Goal: Transaction & Acquisition: Purchase product/service

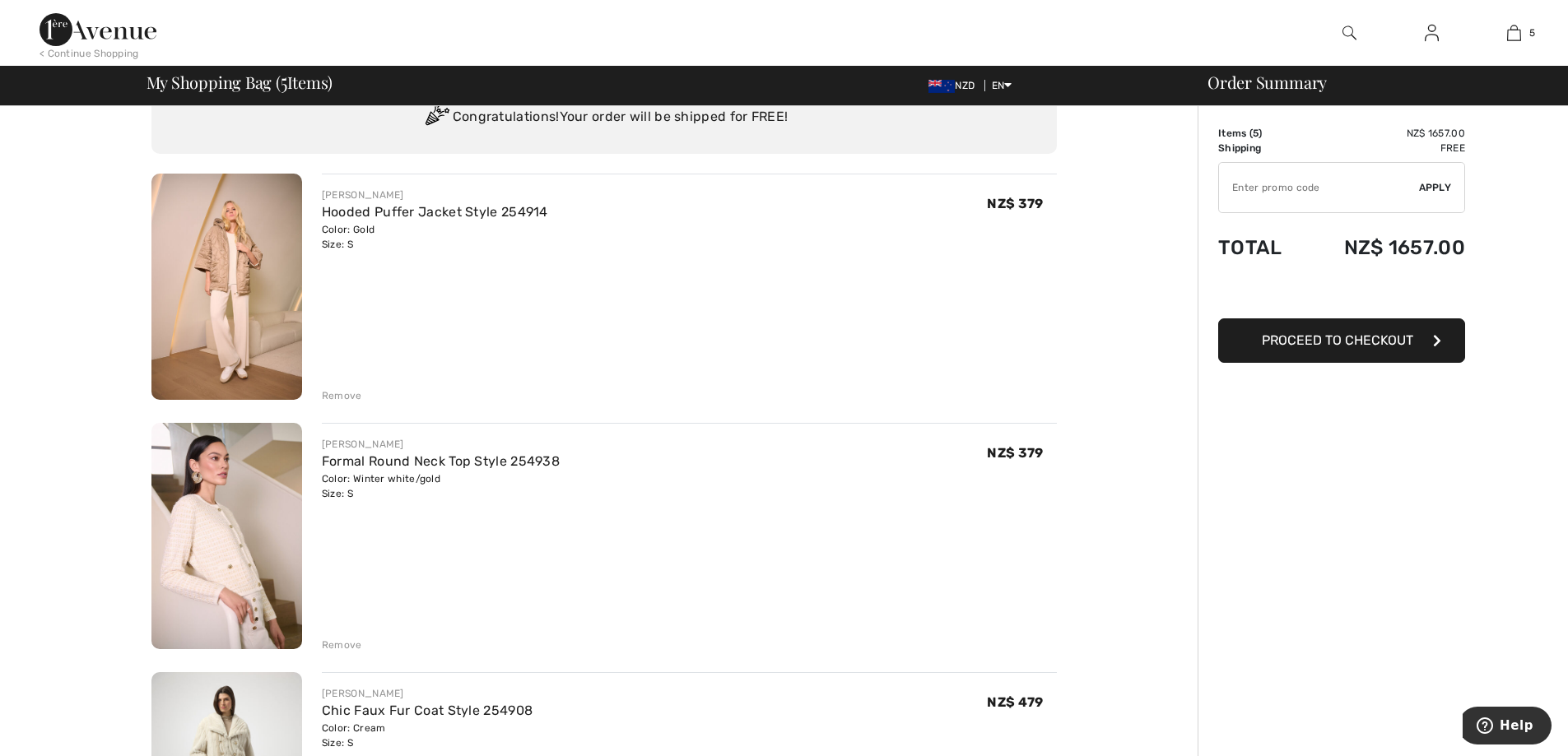
scroll to position [247, 0]
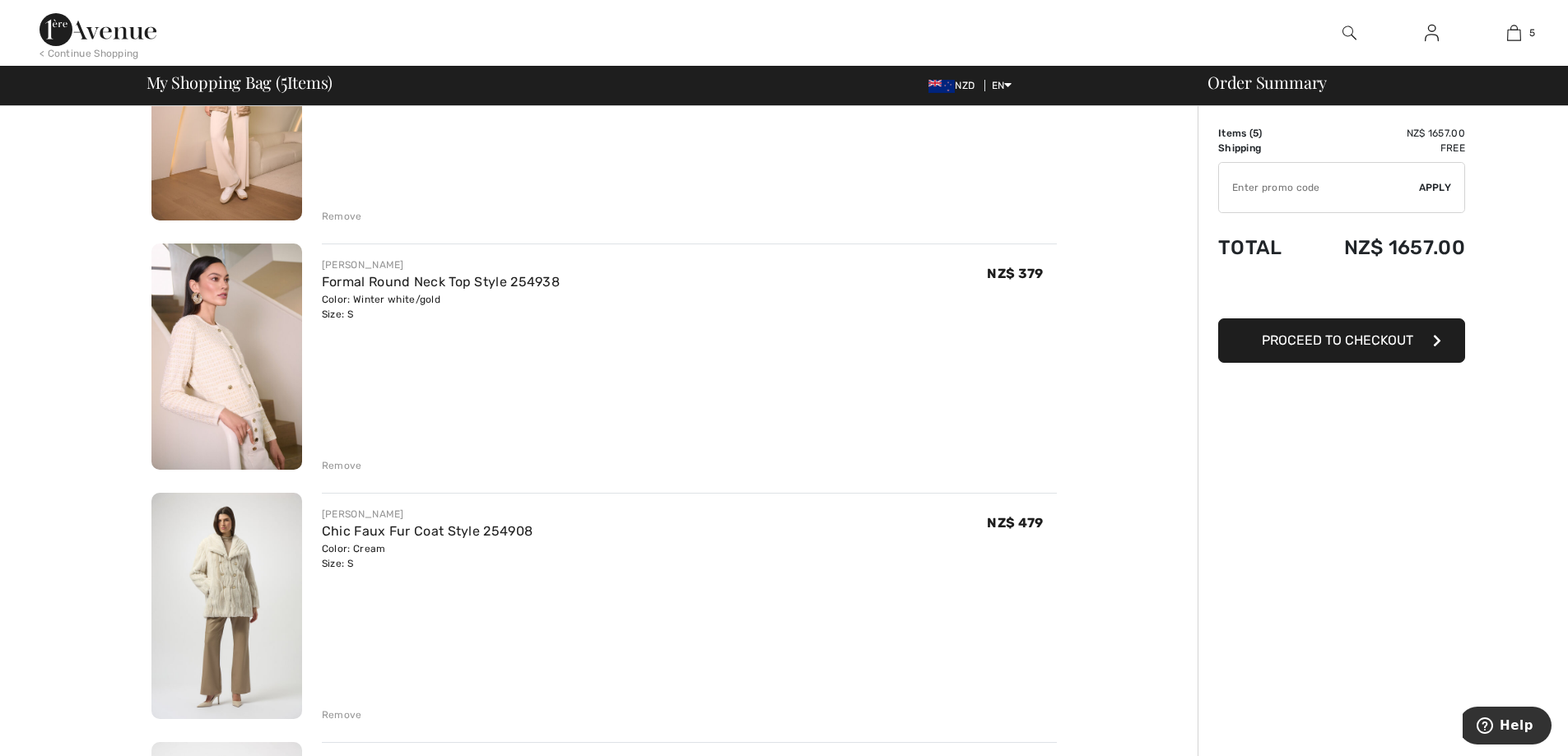
click at [332, 465] on div "Remove" at bounding box center [342, 466] width 40 height 15
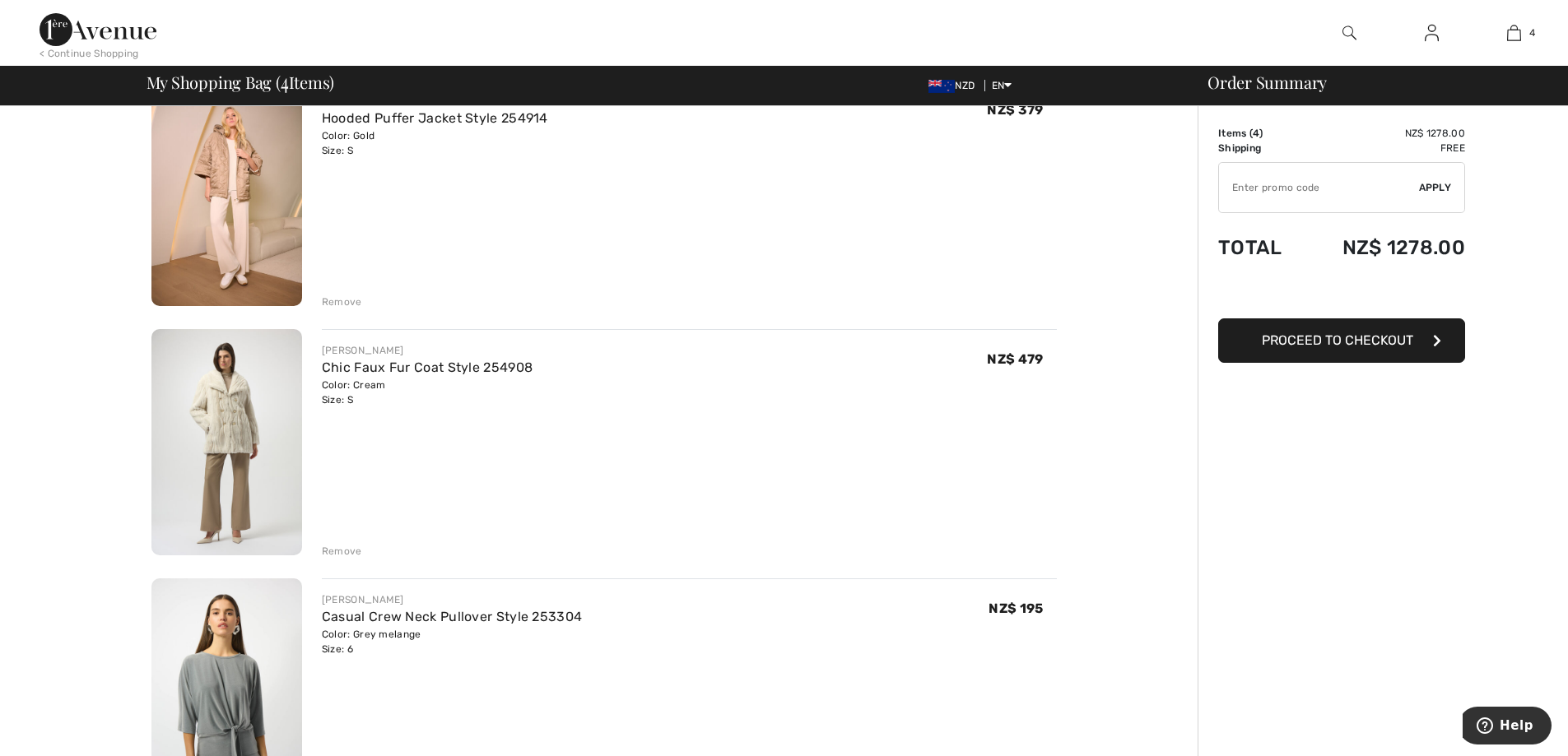
scroll to position [0, 0]
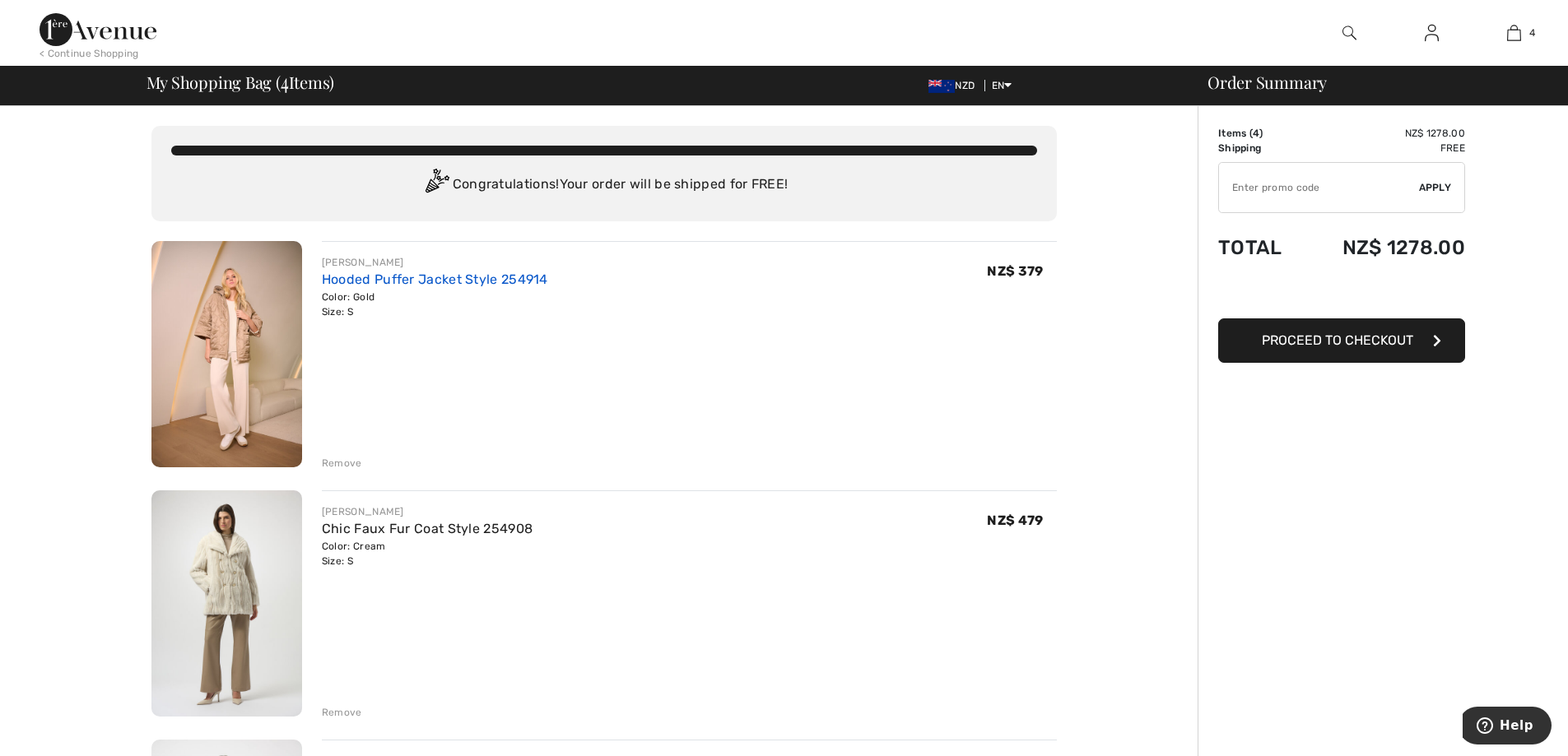
click at [416, 278] on link "Hooded Puffer Jacket Style 254914" at bounding box center [435, 279] width 226 height 15
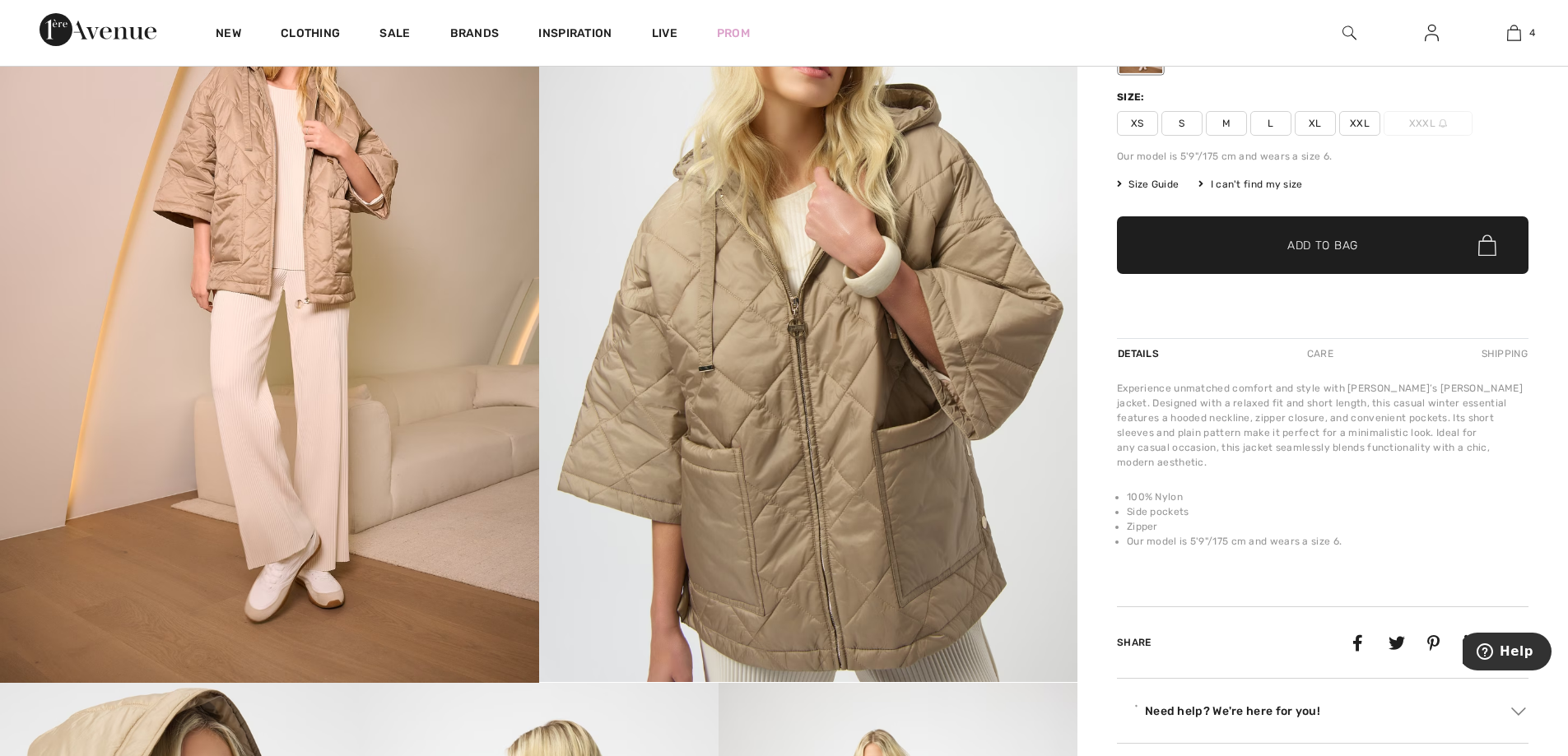
scroll to position [247, 0]
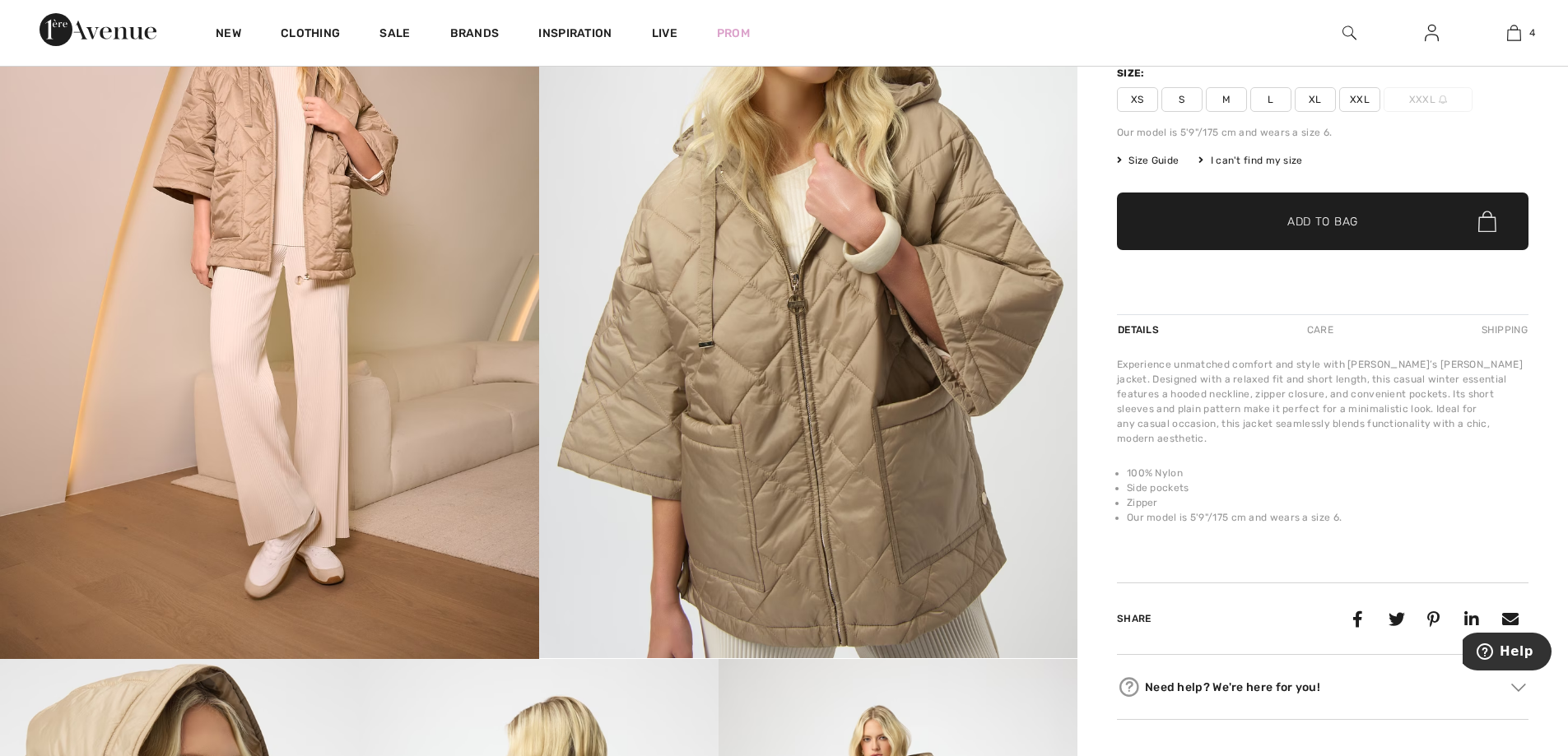
click at [1154, 157] on span "Size Guide" at bounding box center [1148, 160] width 62 height 15
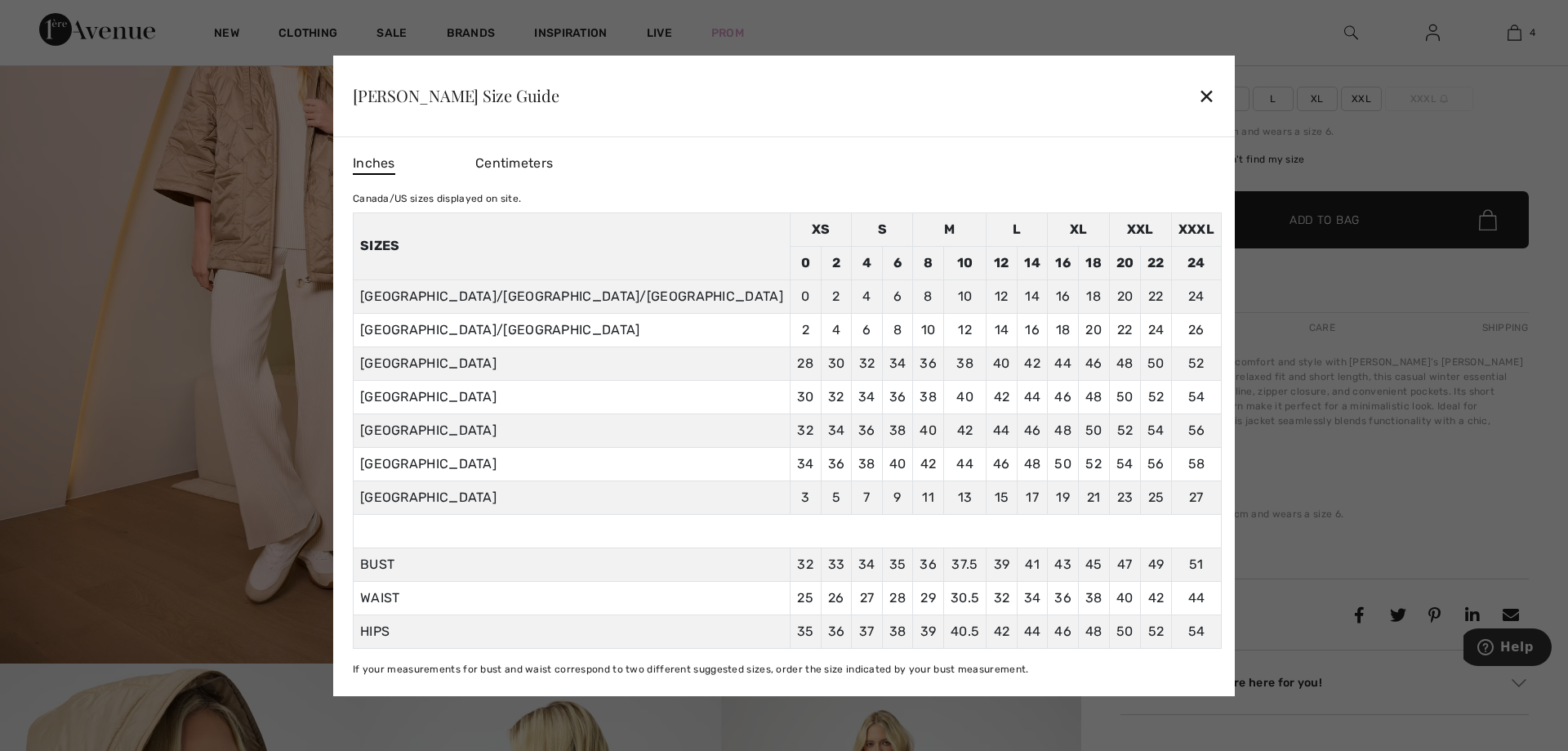
click at [1198, 90] on div "✕" at bounding box center [1206, 95] width 17 height 34
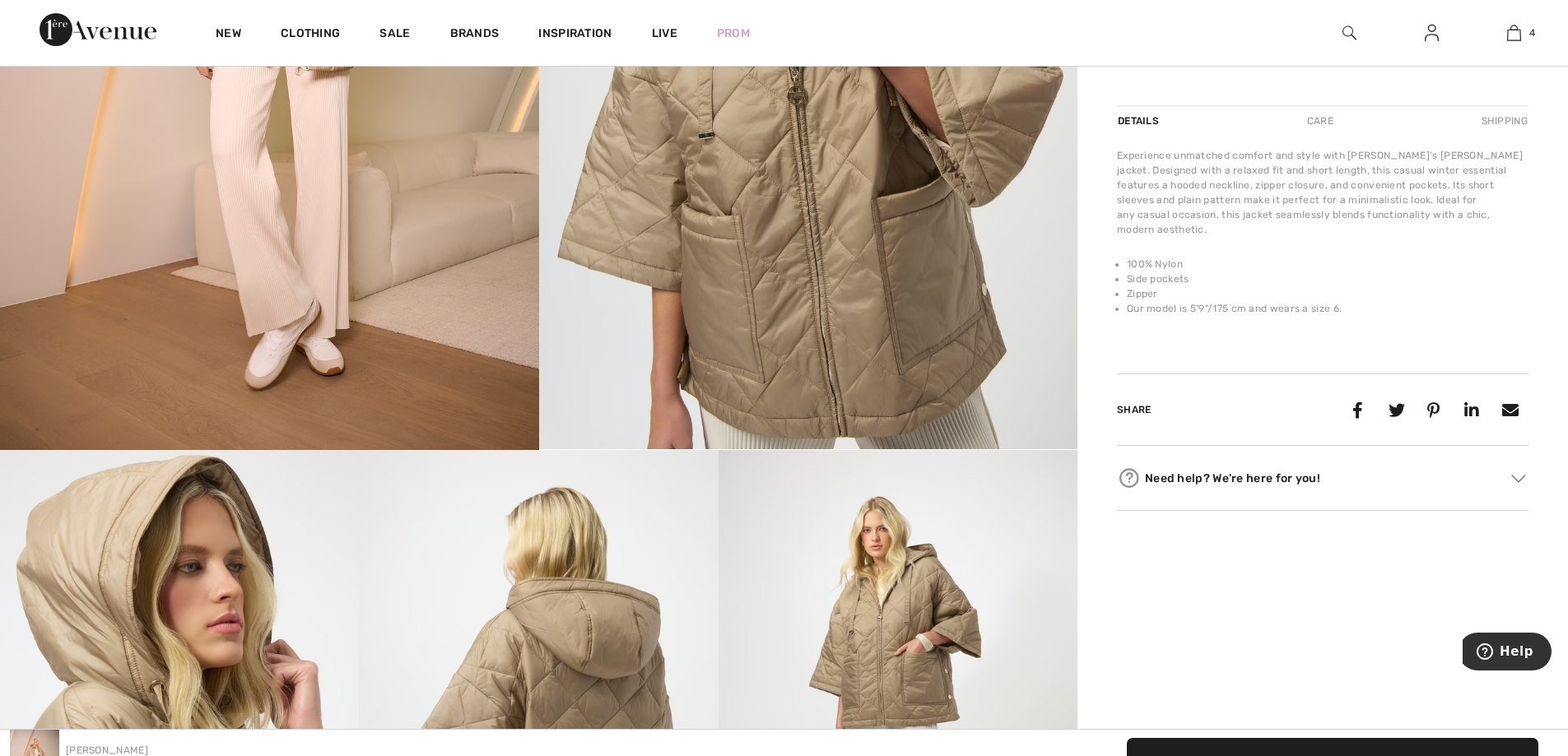
scroll to position [164, 0]
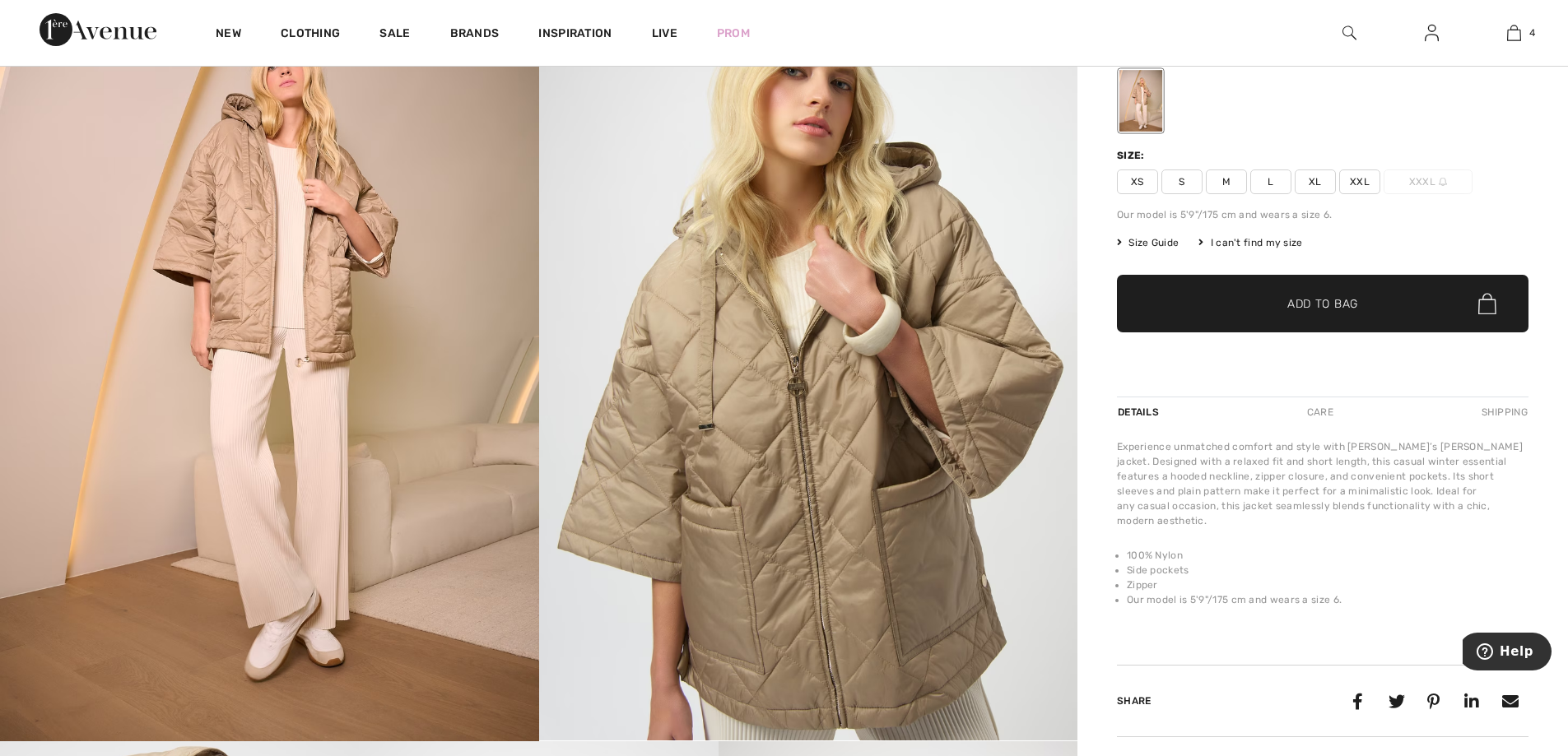
click at [1149, 244] on span "Size Guide" at bounding box center [1148, 243] width 62 height 15
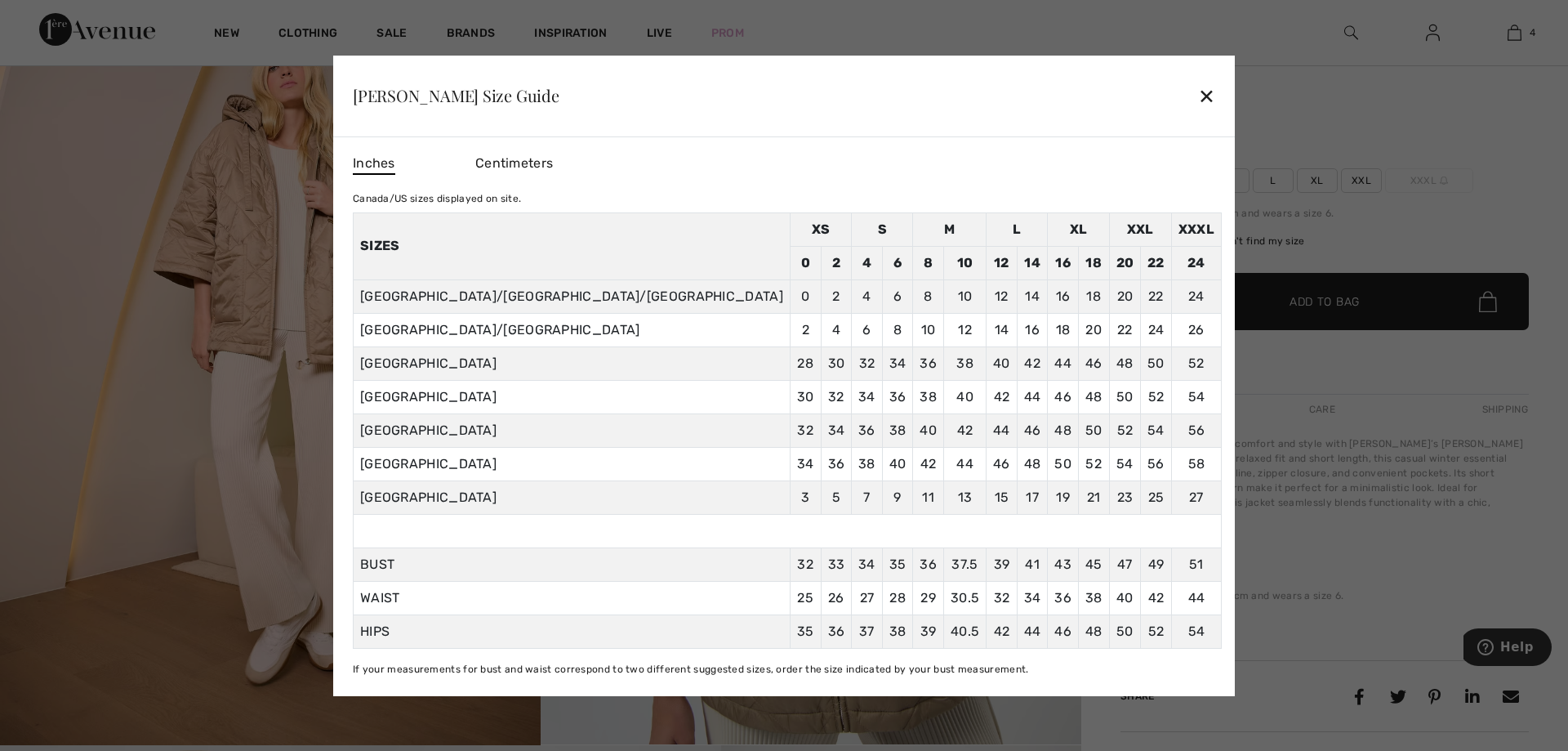
click at [1198, 95] on div "✕" at bounding box center [1206, 95] width 17 height 34
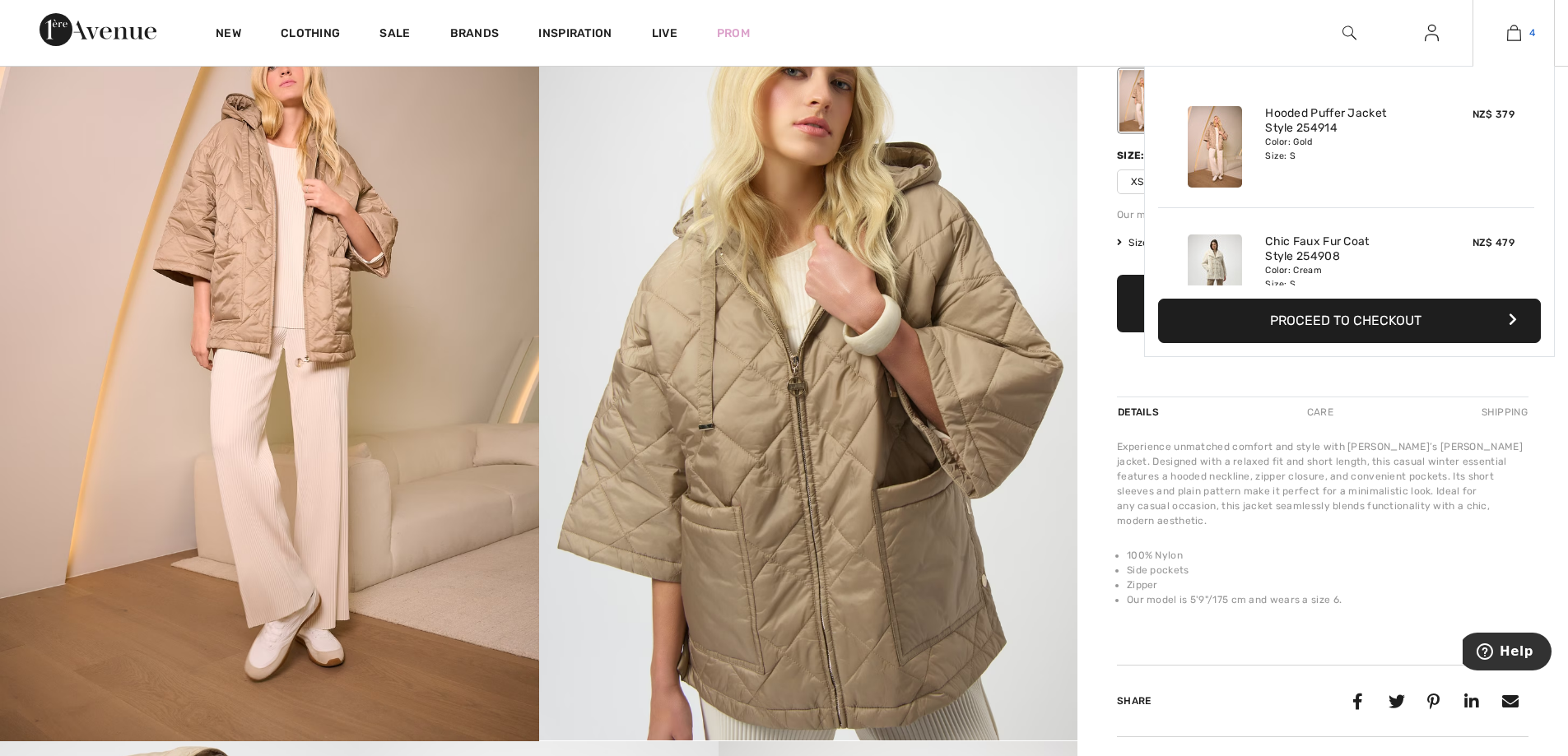
click at [1513, 28] on img at bounding box center [1514, 32] width 14 height 20
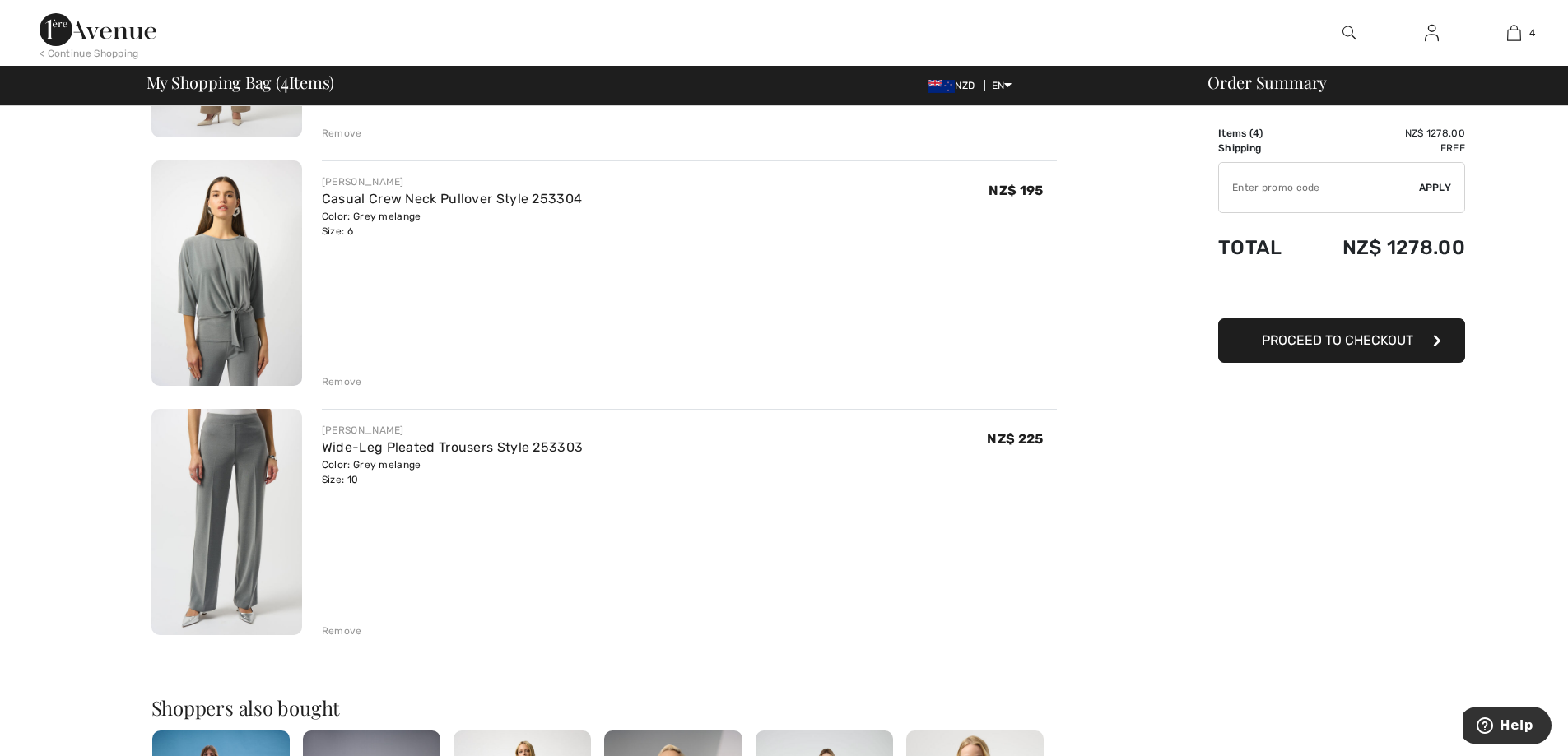
scroll to position [576, 0]
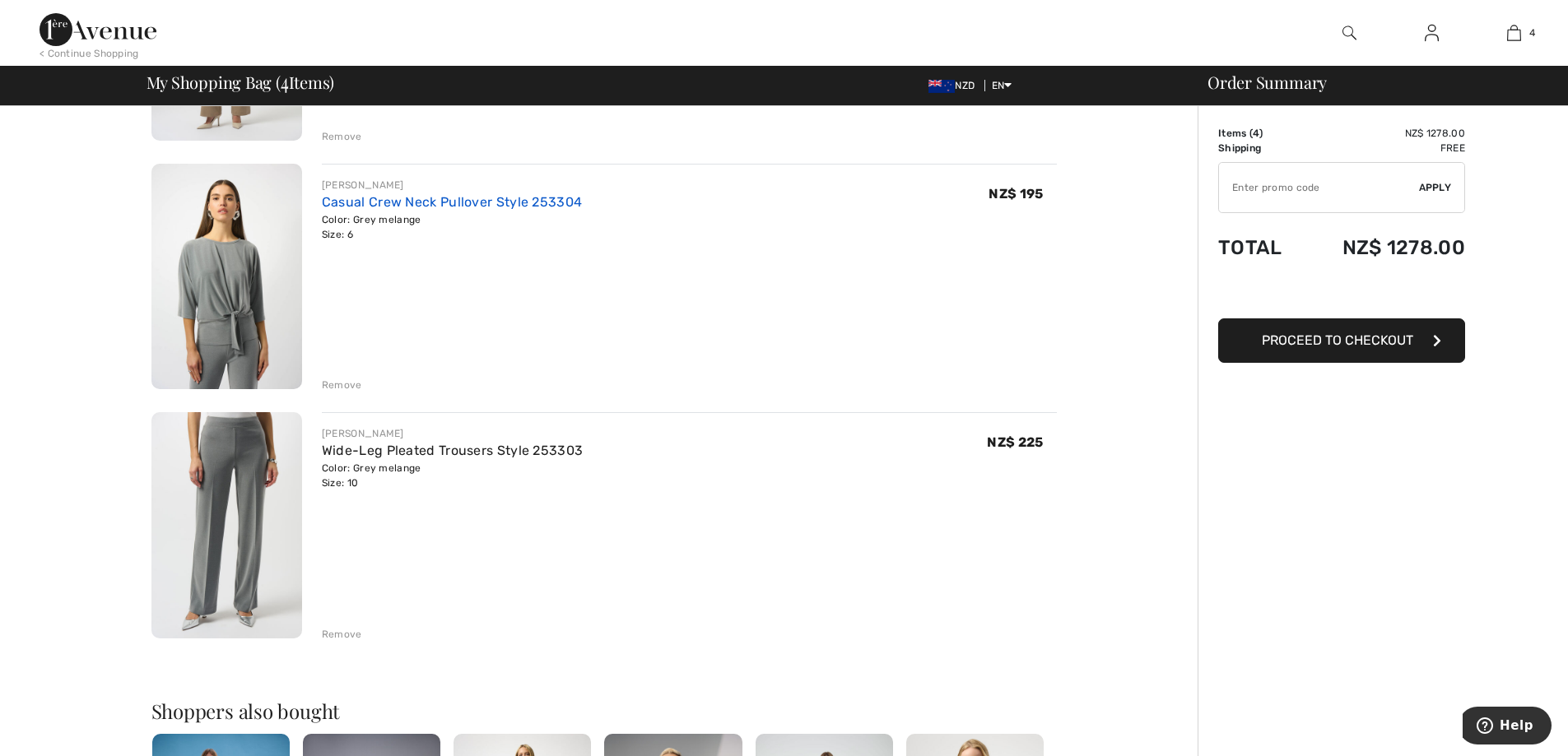
click at [450, 201] on link "Casual Crew Neck Pullover Style 253304" at bounding box center [452, 202] width 260 height 15
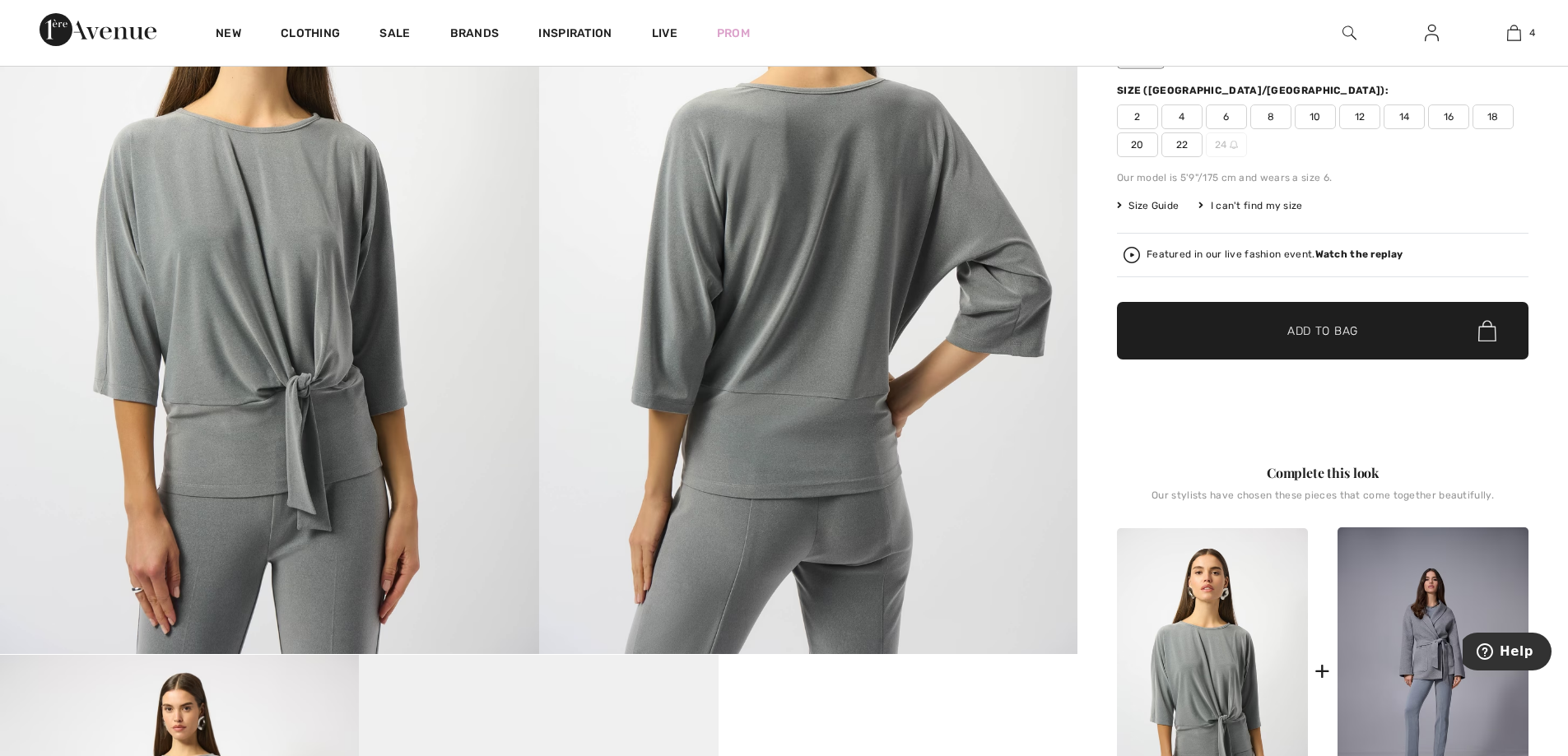
scroll to position [83, 0]
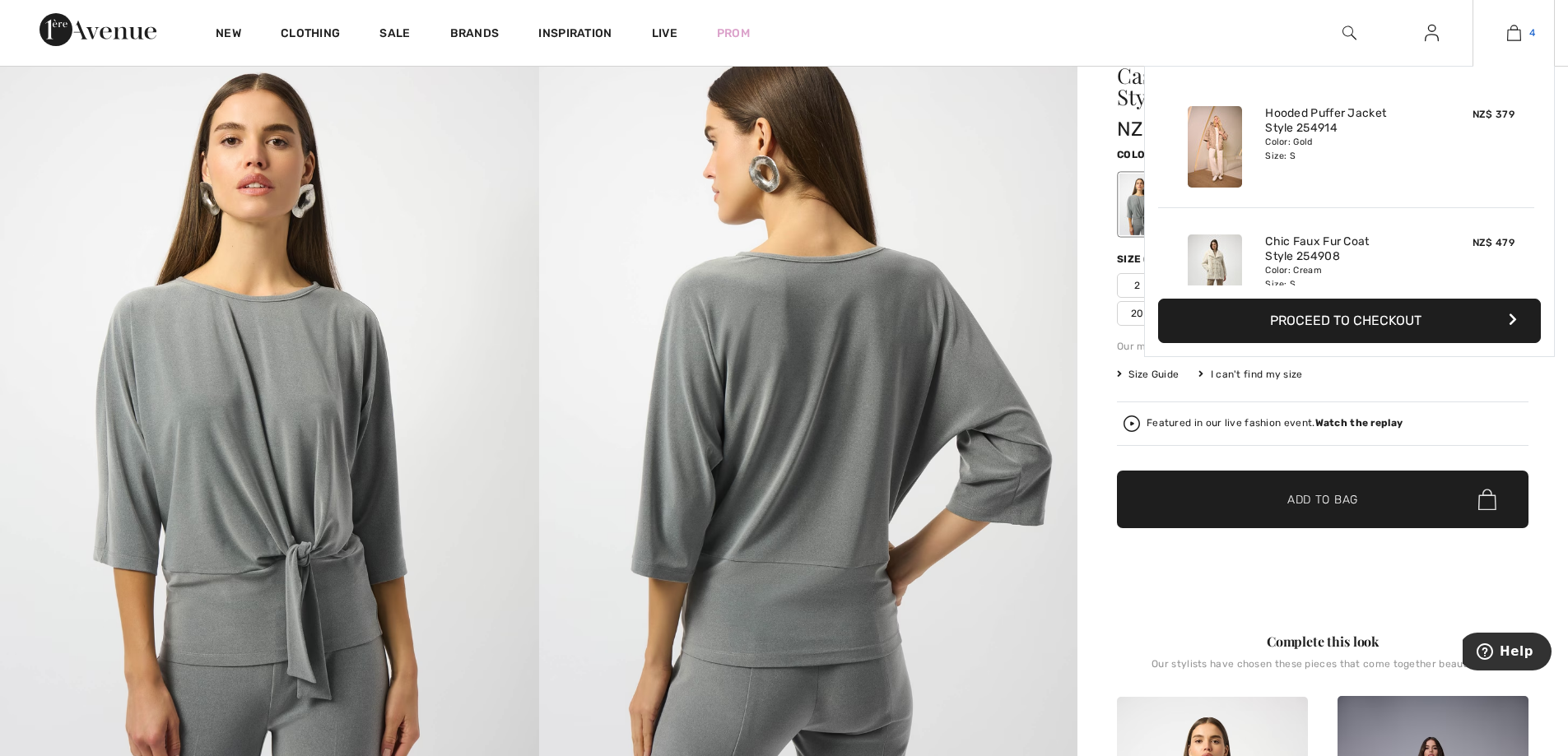
click at [1515, 33] on img at bounding box center [1514, 32] width 14 height 20
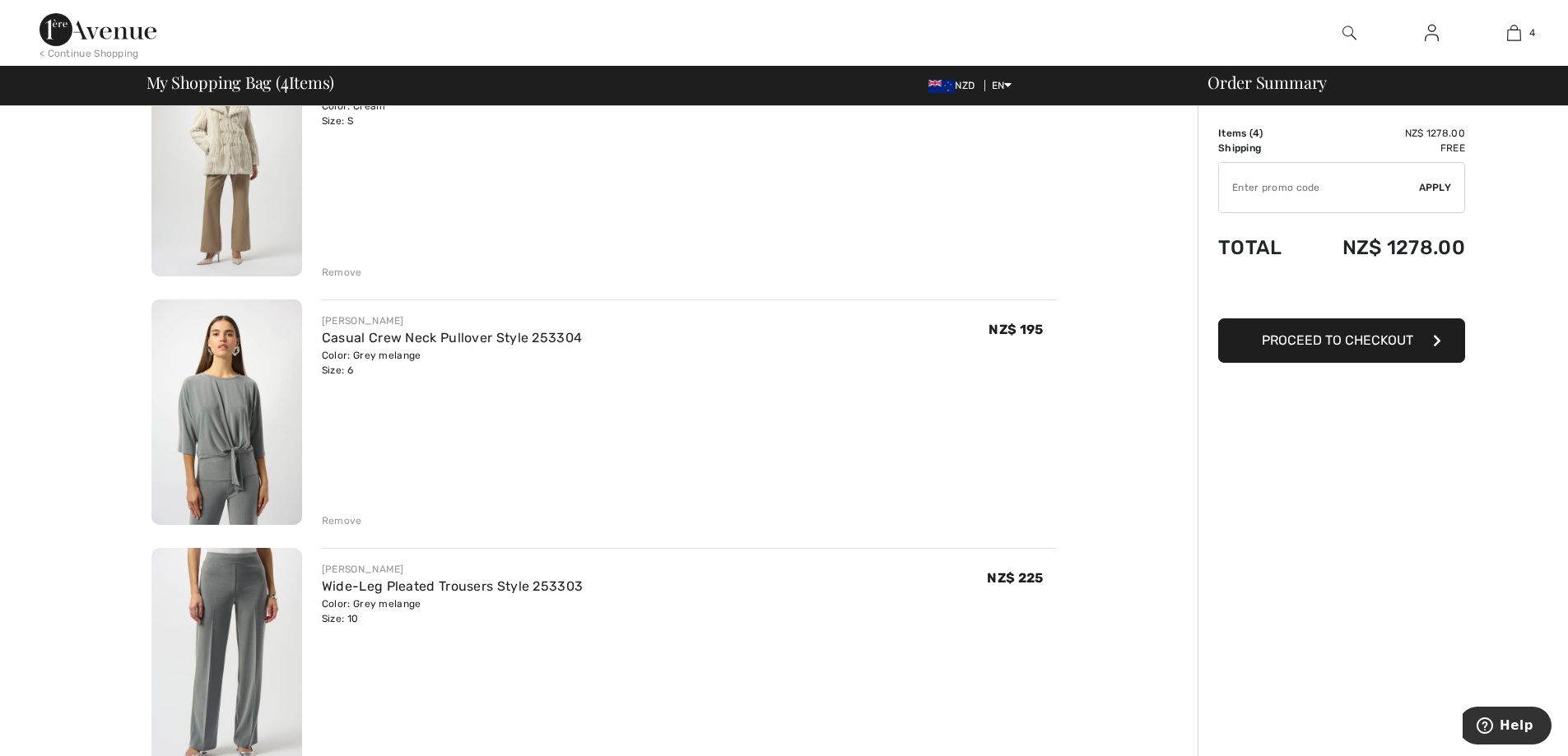
scroll to position [493, 0]
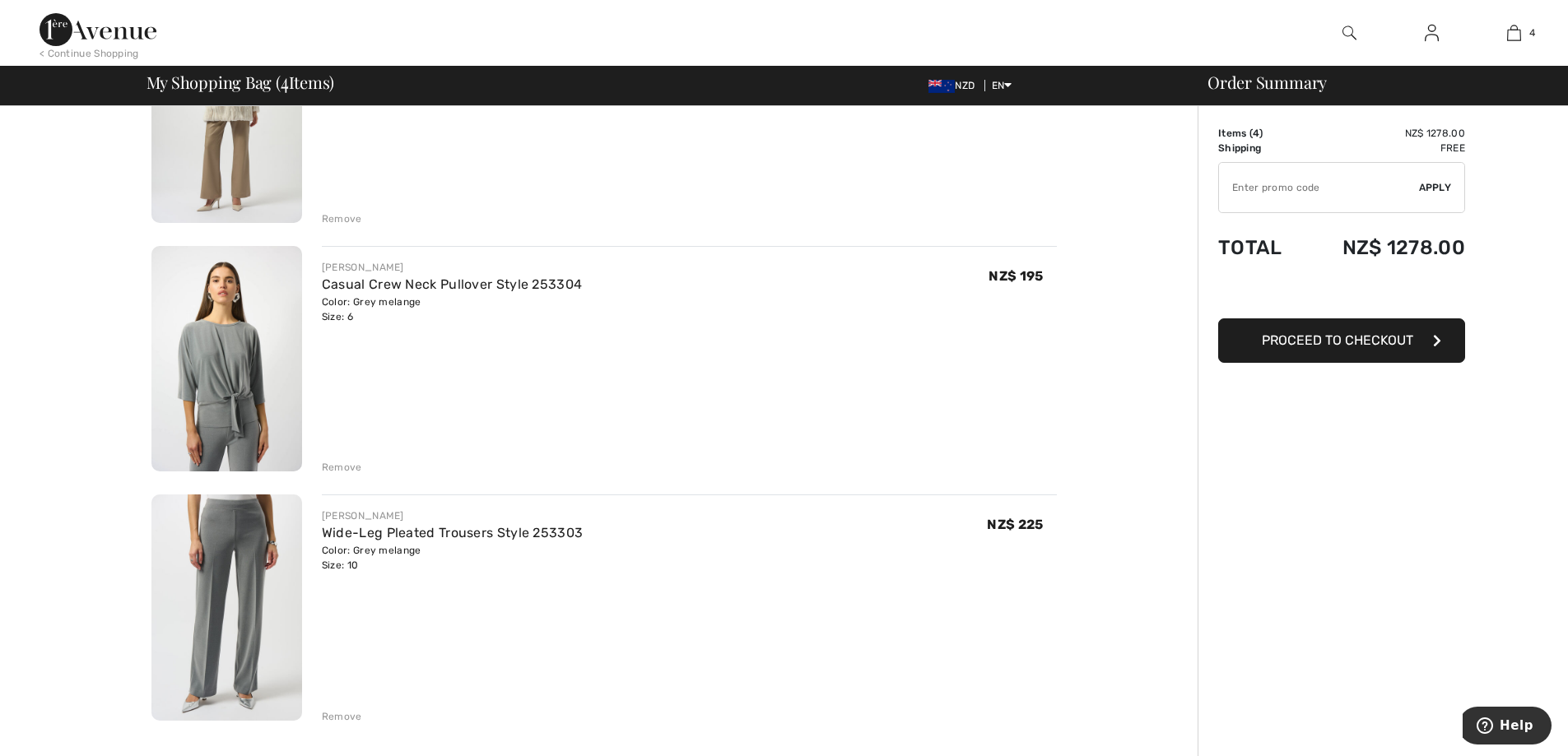
click at [339, 467] on div "Remove" at bounding box center [342, 468] width 40 height 15
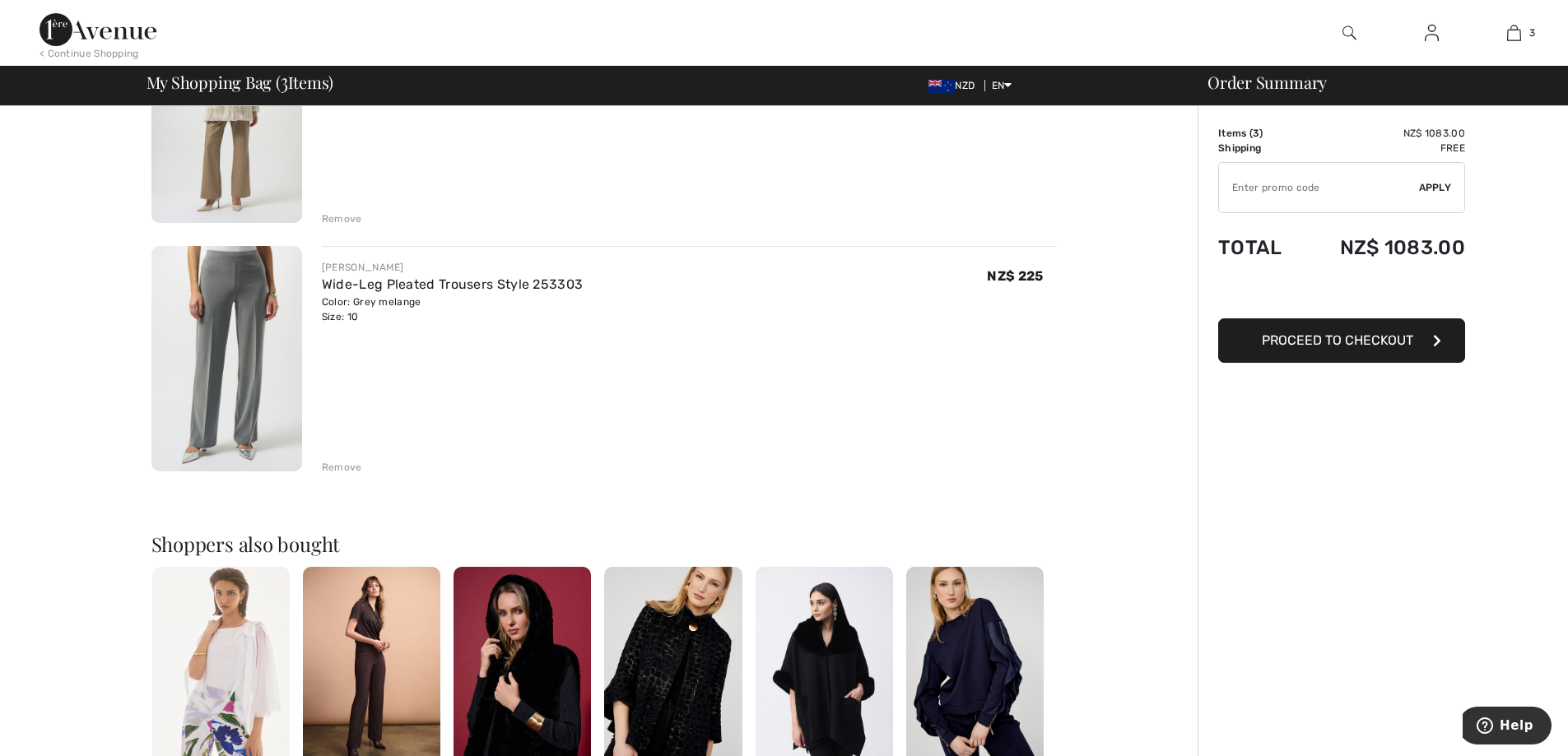
click at [347, 465] on div "Remove" at bounding box center [342, 468] width 40 height 15
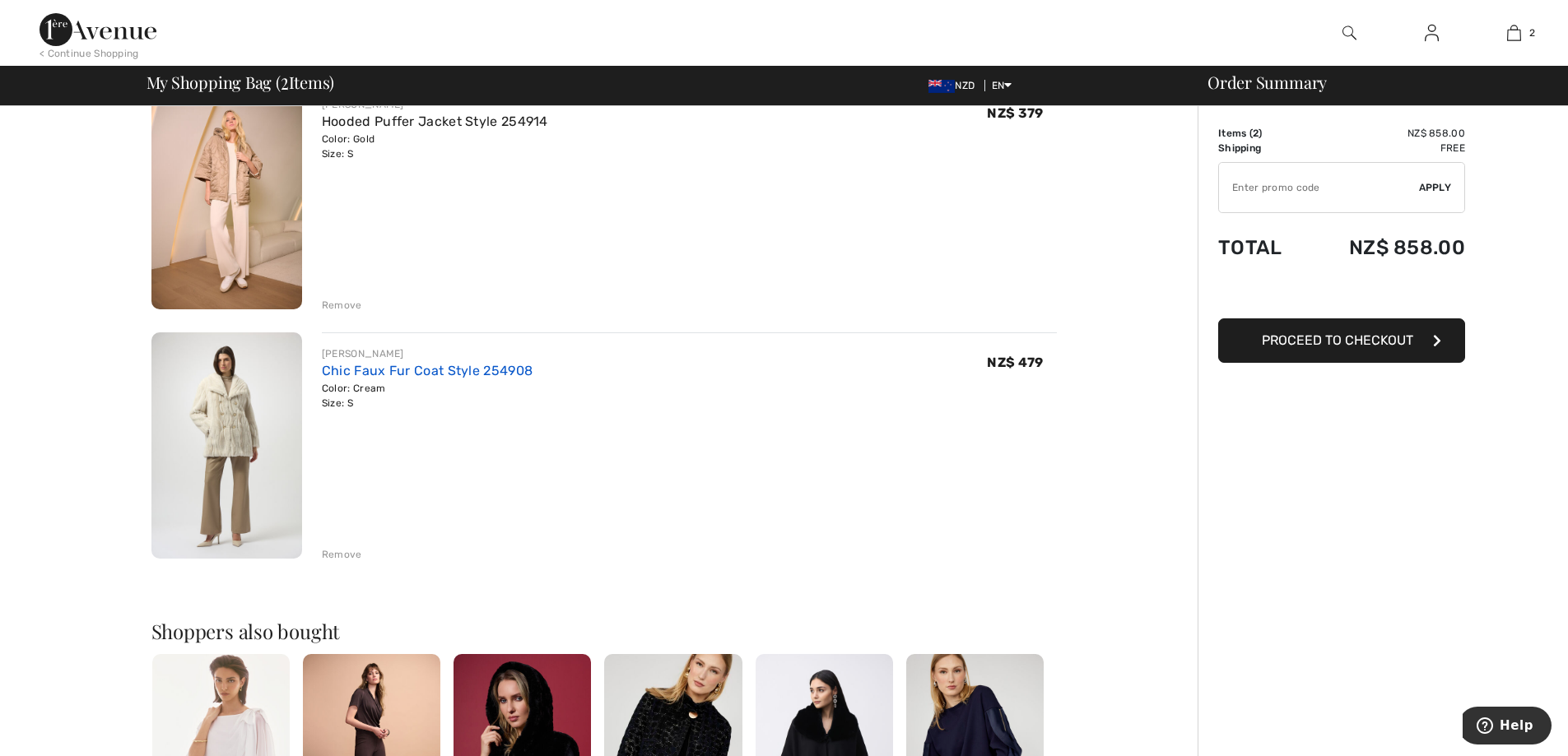
scroll to position [83, 0]
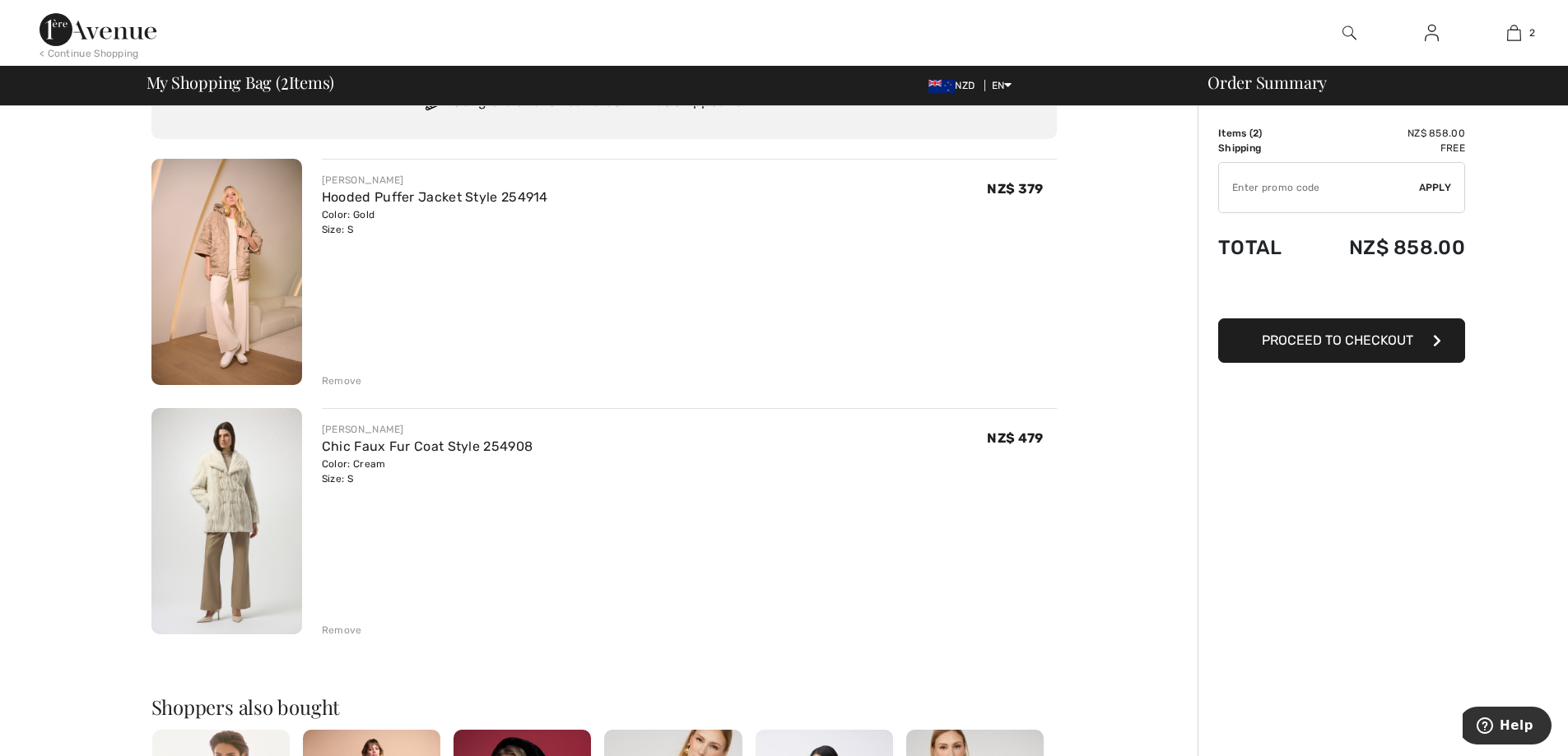
click at [342, 380] on div "Remove" at bounding box center [342, 381] width 40 height 15
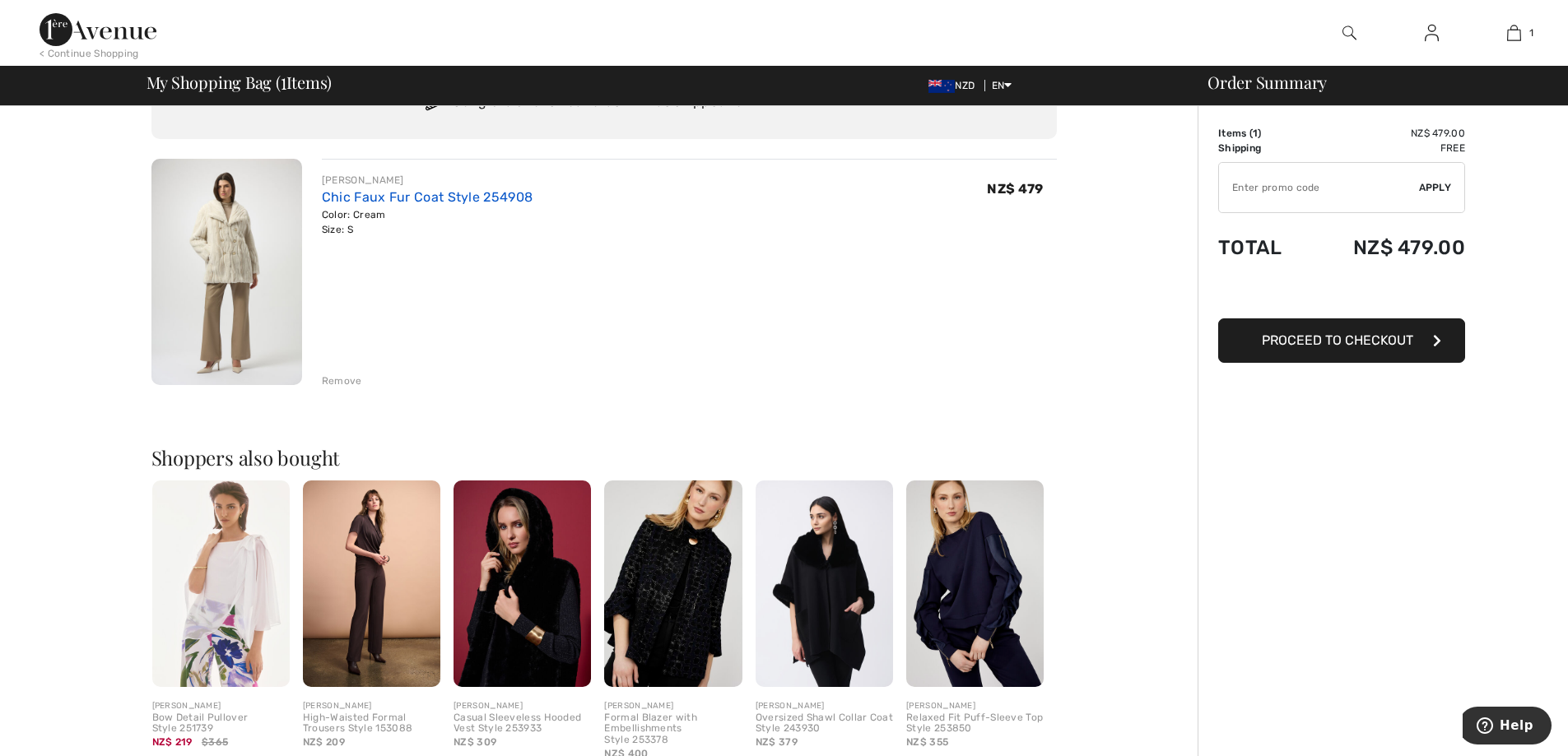
click at [396, 196] on link "Chic Faux Fur Coat Style 254908" at bounding box center [427, 196] width 211 height 15
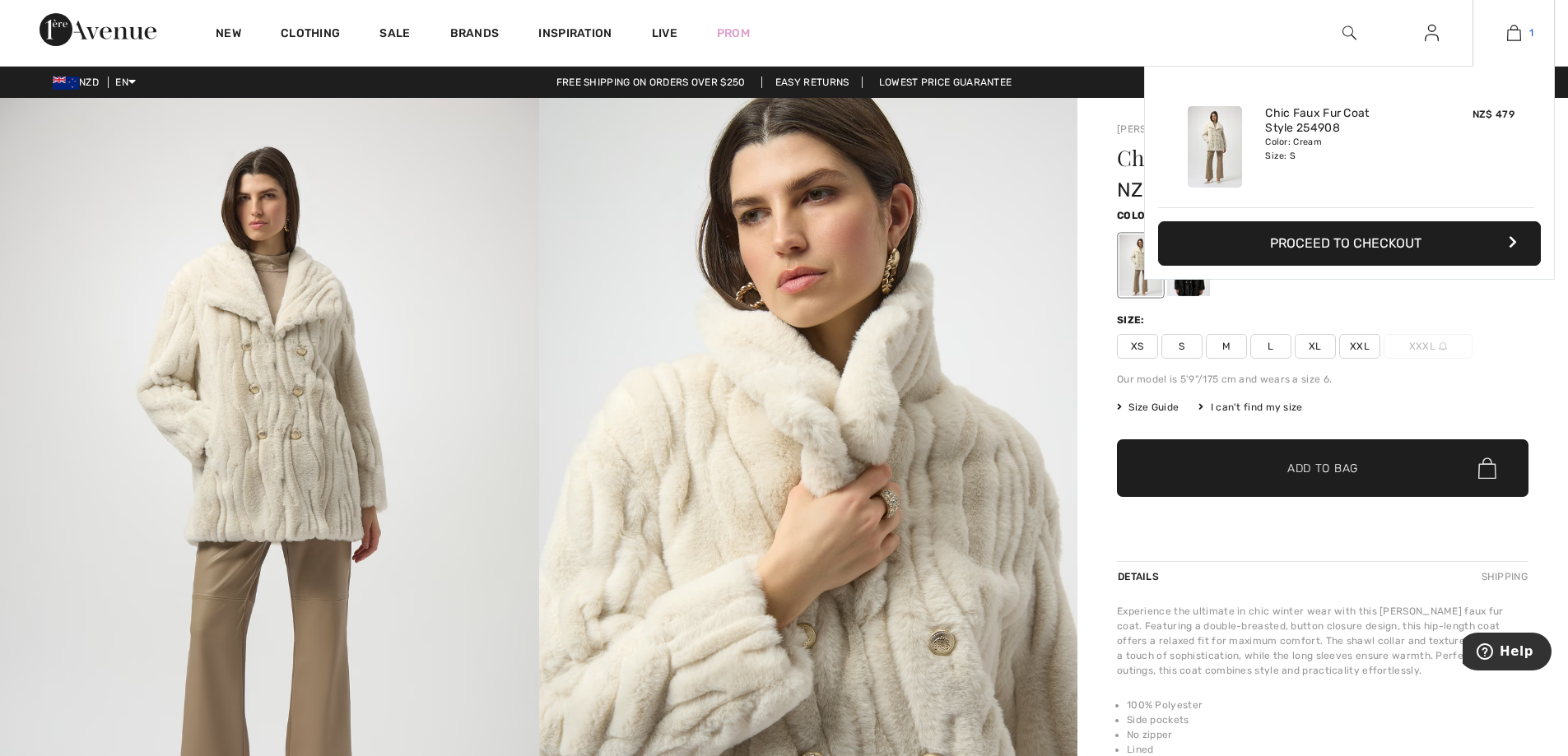
click at [1511, 33] on img at bounding box center [1514, 32] width 14 height 20
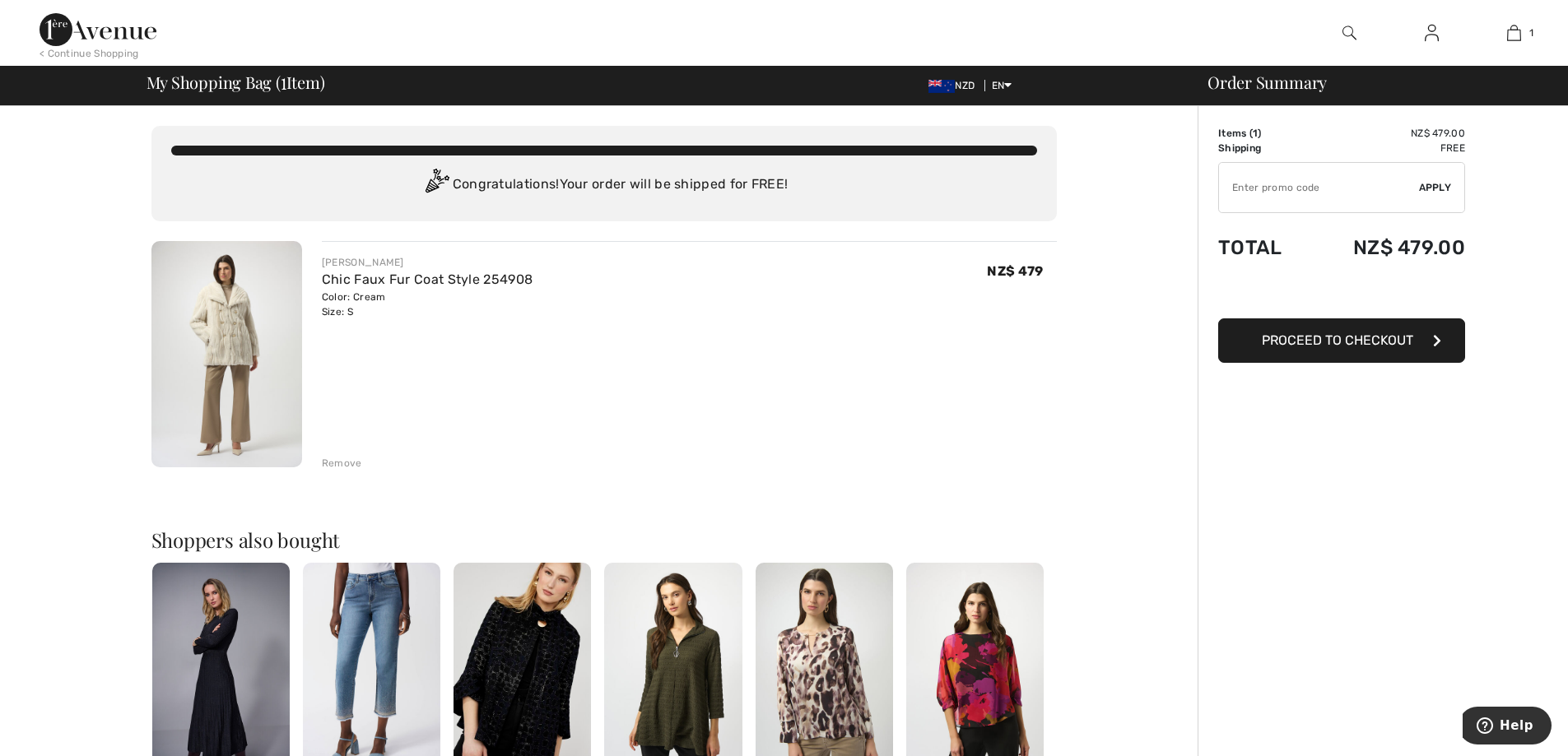
click at [342, 461] on div "Remove" at bounding box center [342, 463] width 40 height 15
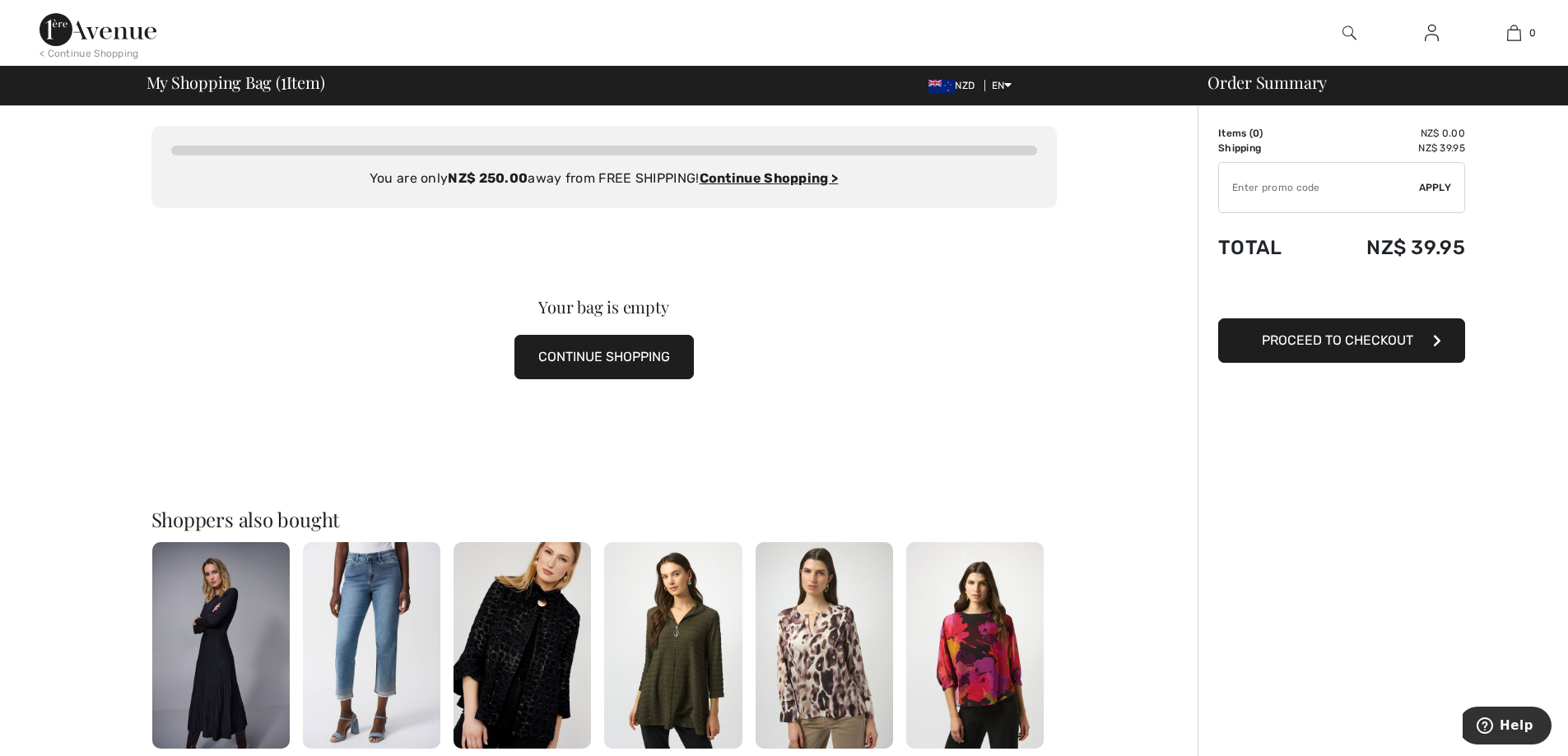
click at [253, 88] on span "My Shopping Bag ( 1 Item)" at bounding box center [235, 82] width 178 height 16
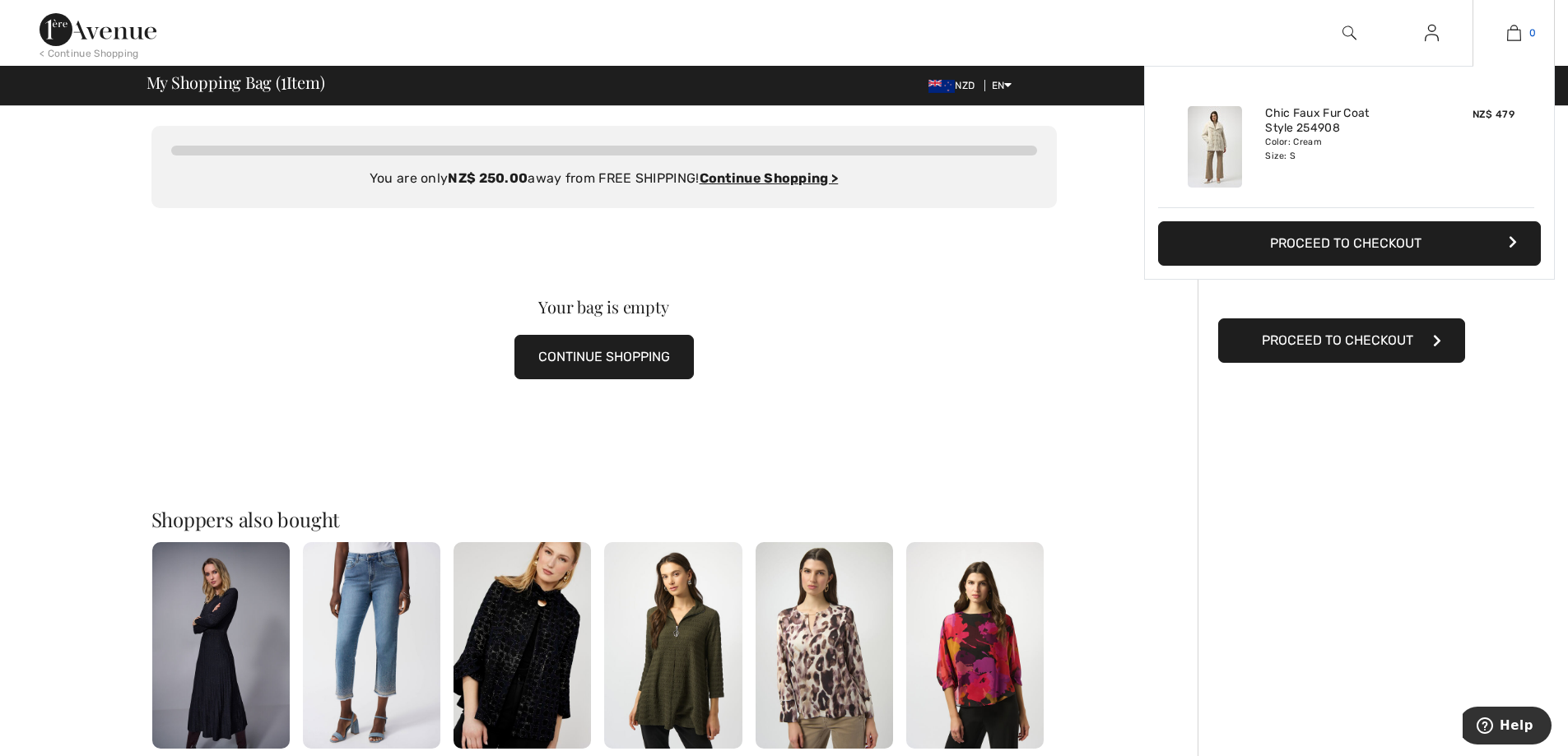
click at [1518, 33] on img at bounding box center [1514, 32] width 14 height 20
